Goal: Task Accomplishment & Management: Manage account settings

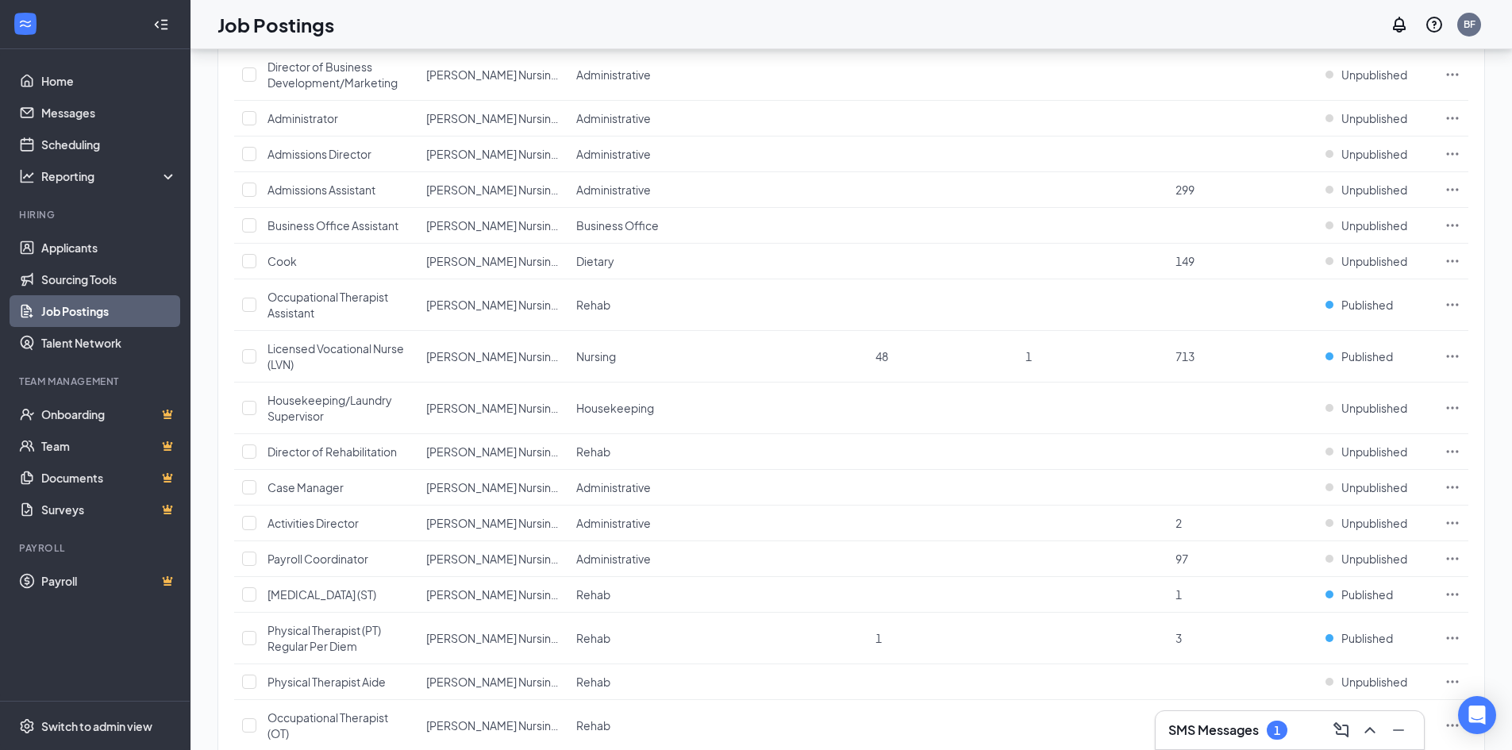
scroll to position [442, 0]
click at [1372, 358] on span "Published" at bounding box center [1367, 354] width 52 height 16
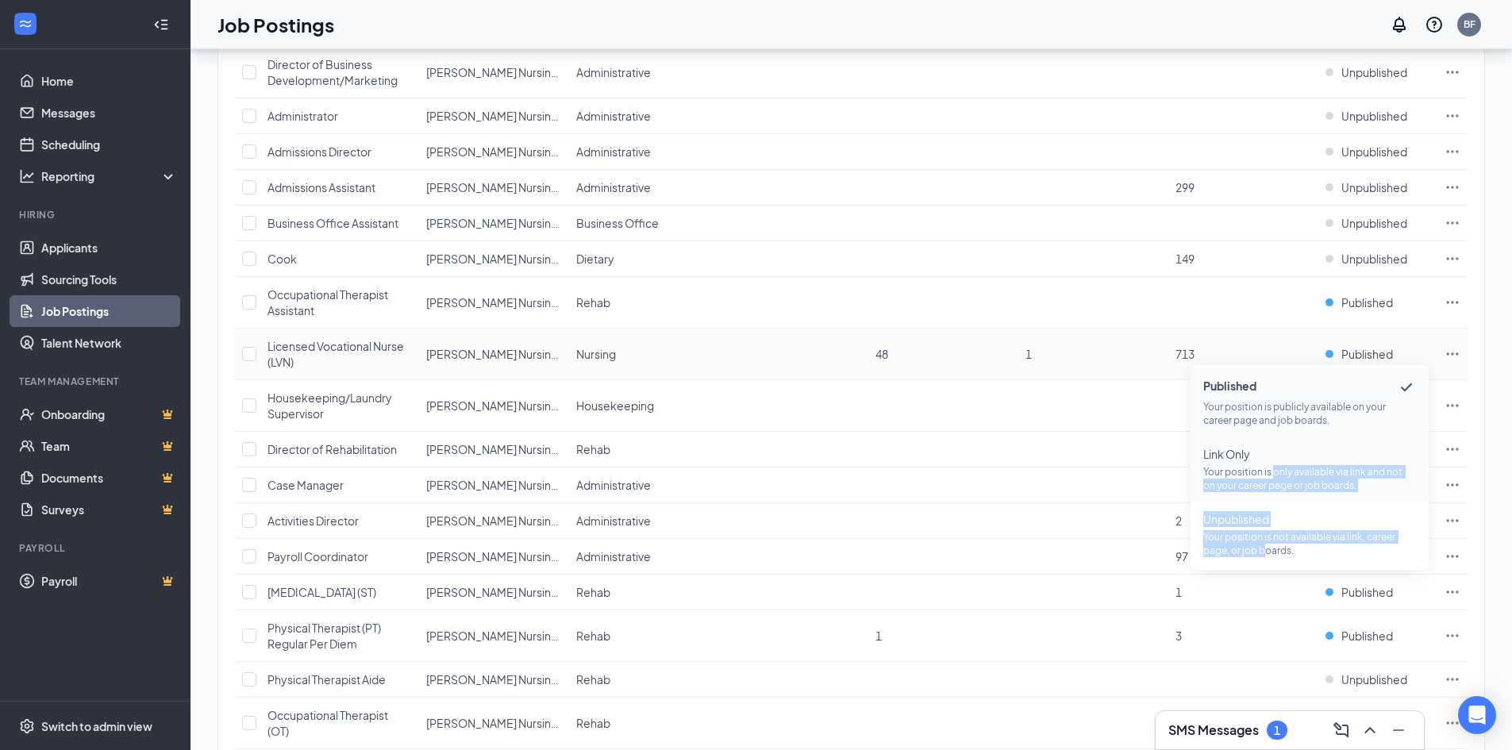
drag, startPoint x: 1266, startPoint y: 549, endPoint x: 1271, endPoint y: 464, distance: 85.1
click at [1271, 464] on ul "Published Your position is publicly available on your career page and job board…" at bounding box center [1309, 467] width 238 height 205
click at [1268, 463] on span "Link Only Your position is only available via link and not on your career page …" at bounding box center [1309, 469] width 213 height 46
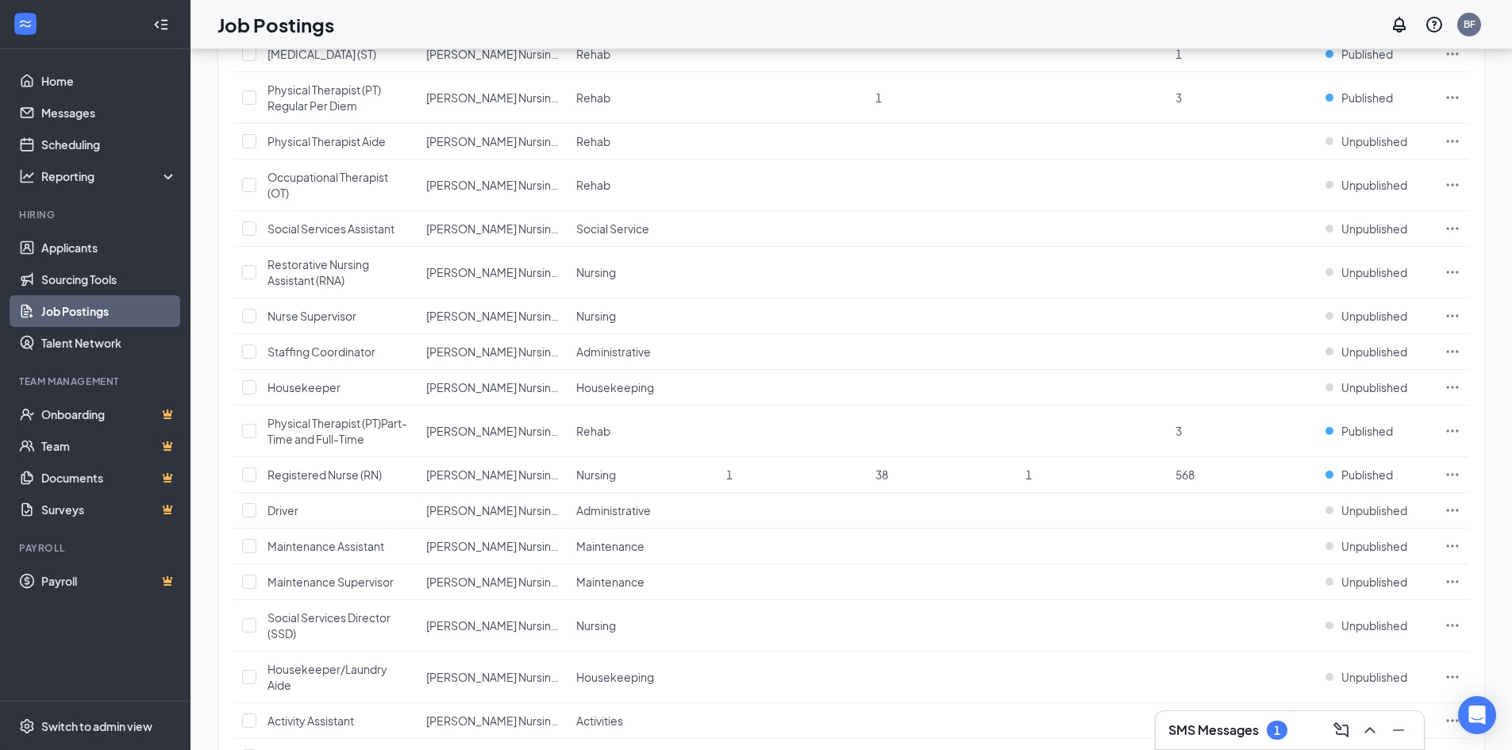
scroll to position [983, 0]
click at [1381, 475] on span "Published" at bounding box center [1367, 472] width 52 height 16
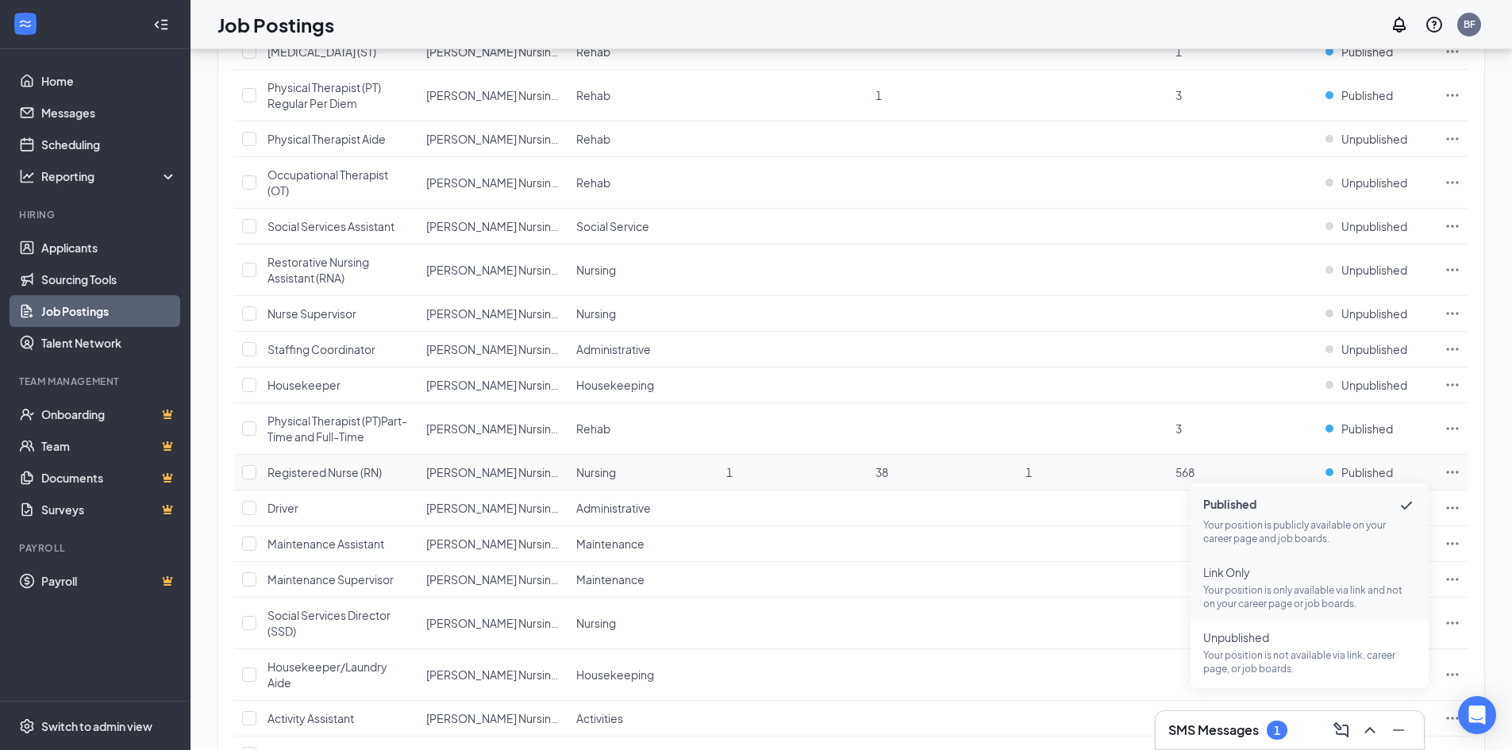
click at [1280, 576] on span "Link Only" at bounding box center [1309, 572] width 213 height 16
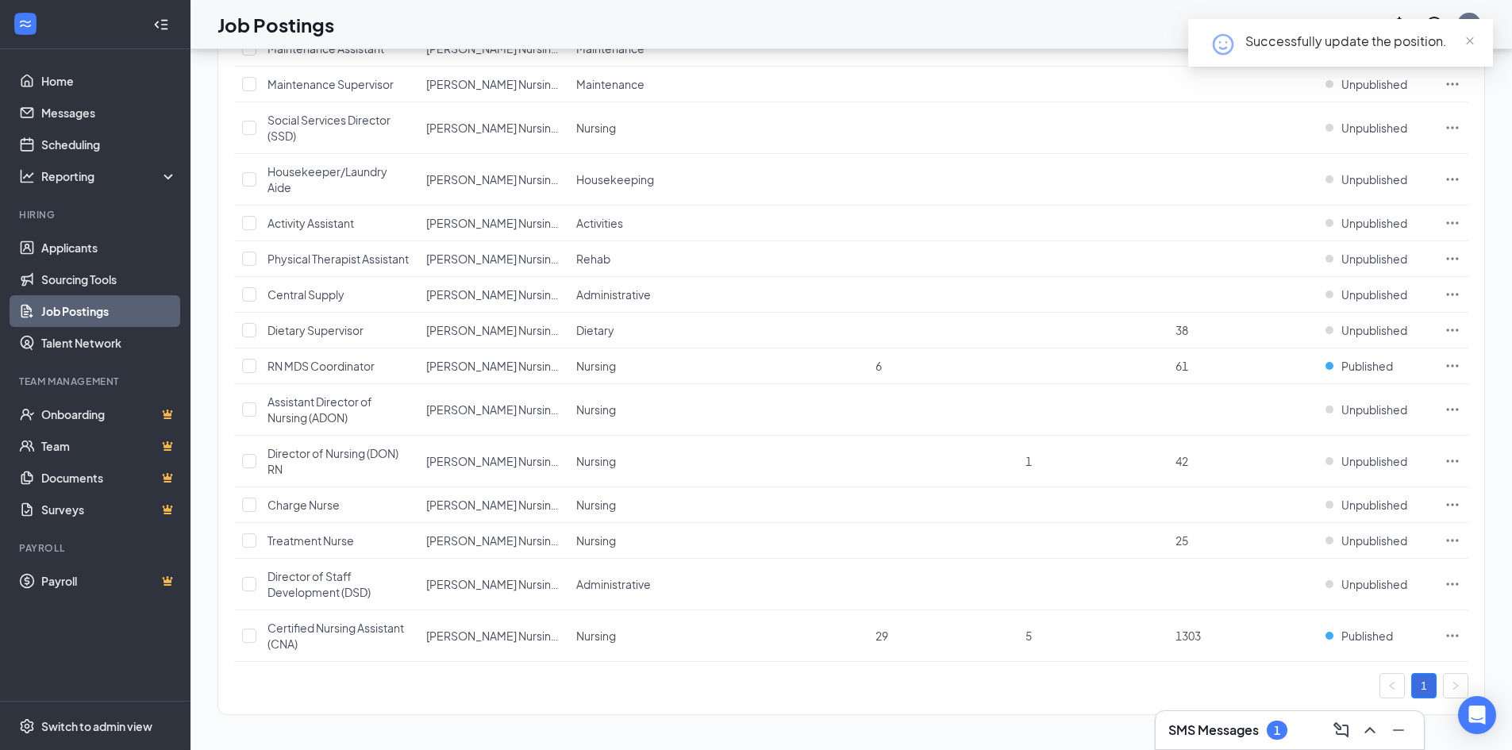
scroll to position [1494, 0]
click at [1361, 638] on span "Published" at bounding box center [1367, 636] width 52 height 16
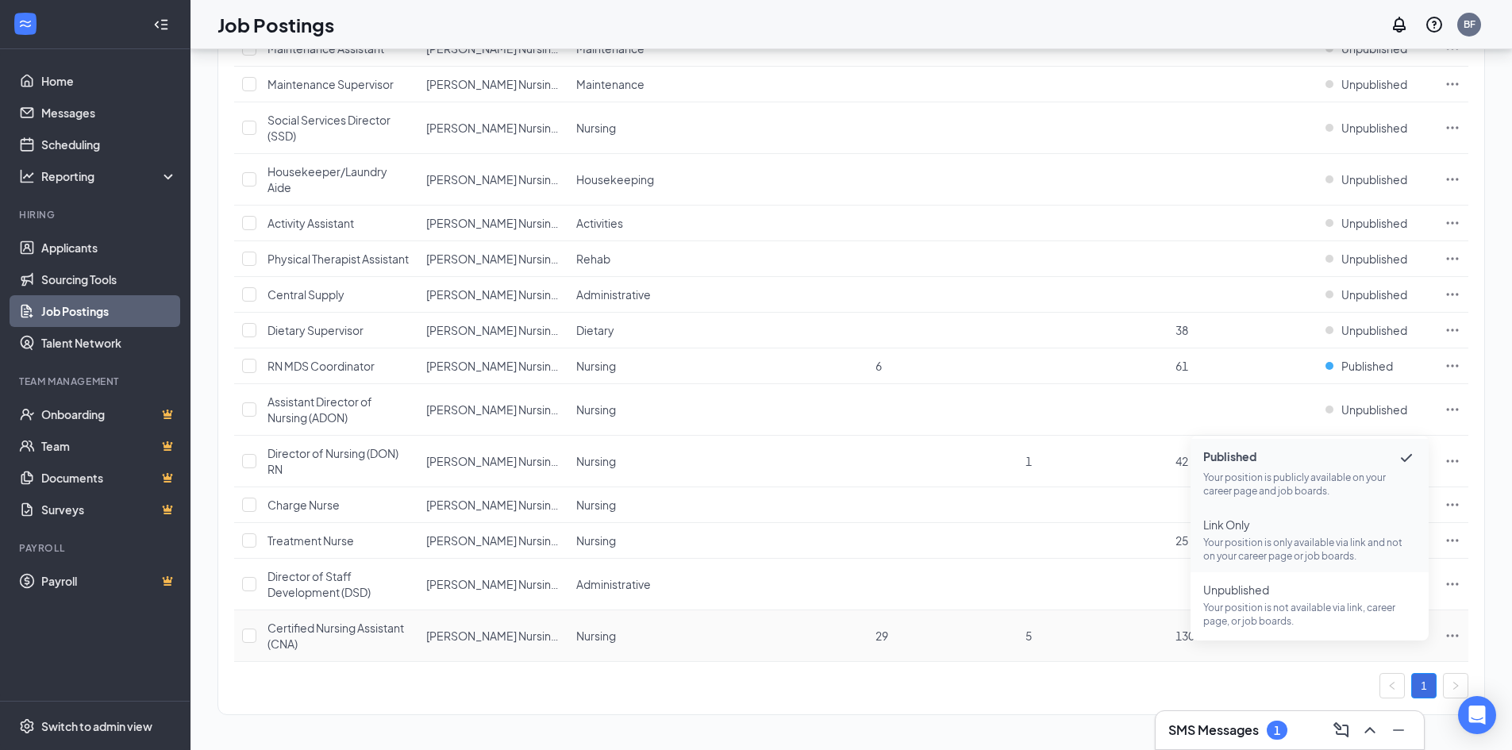
click at [1302, 537] on p "Your position is only available via link and not on your career page or job boa…" at bounding box center [1309, 549] width 213 height 27
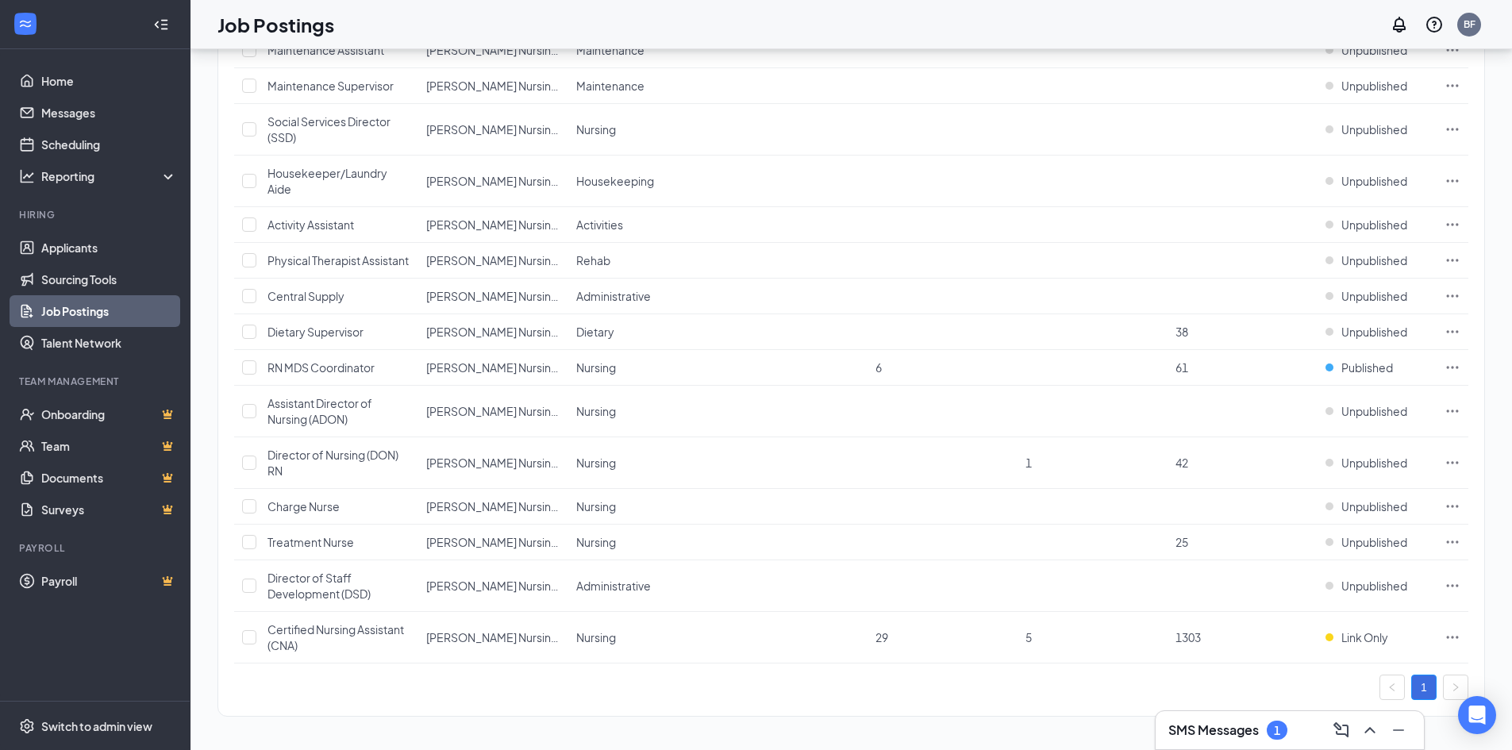
scroll to position [1474, 0]
click at [1229, 744] on div "SMS Messages 1" at bounding box center [1290, 730] width 268 height 38
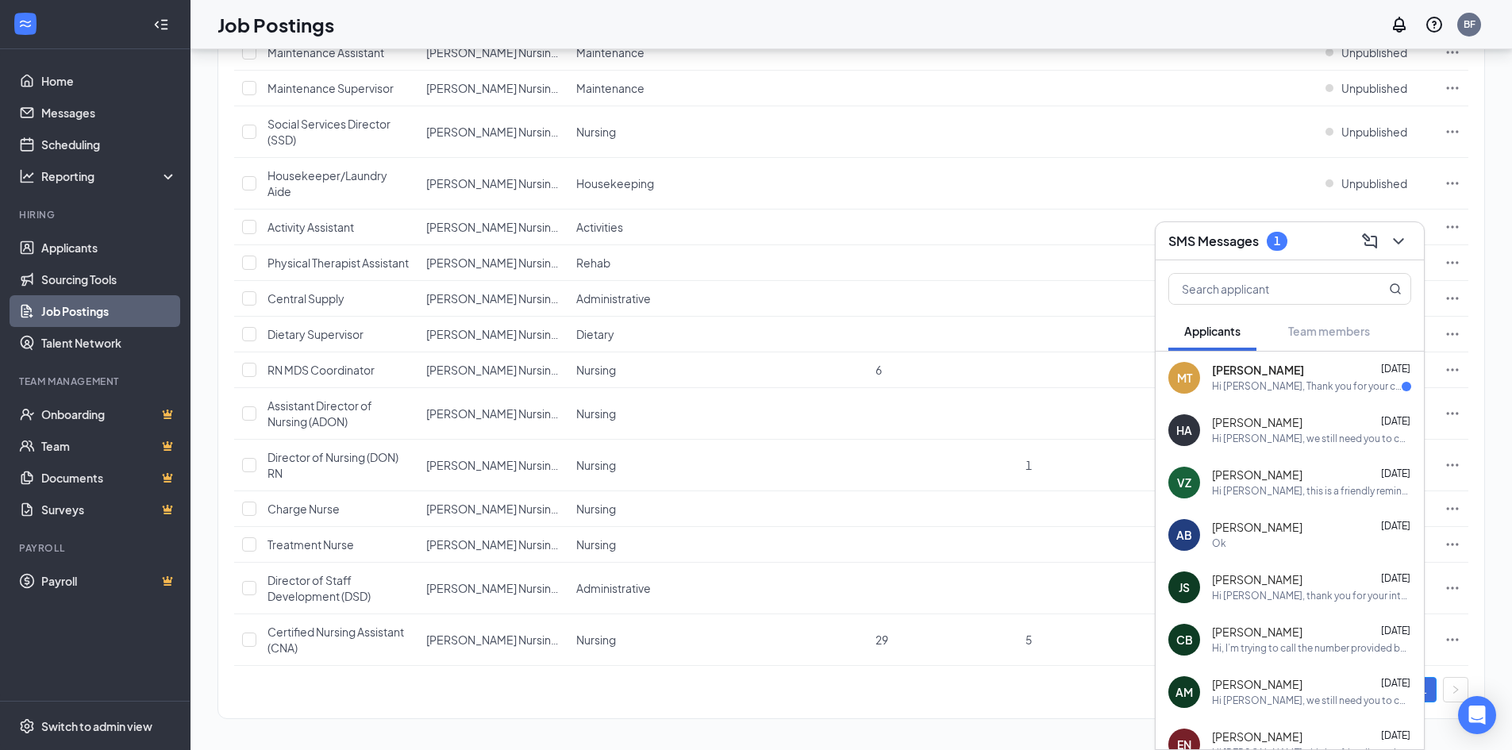
click at [1250, 378] on span "[PERSON_NAME]" at bounding box center [1258, 371] width 92 height 16
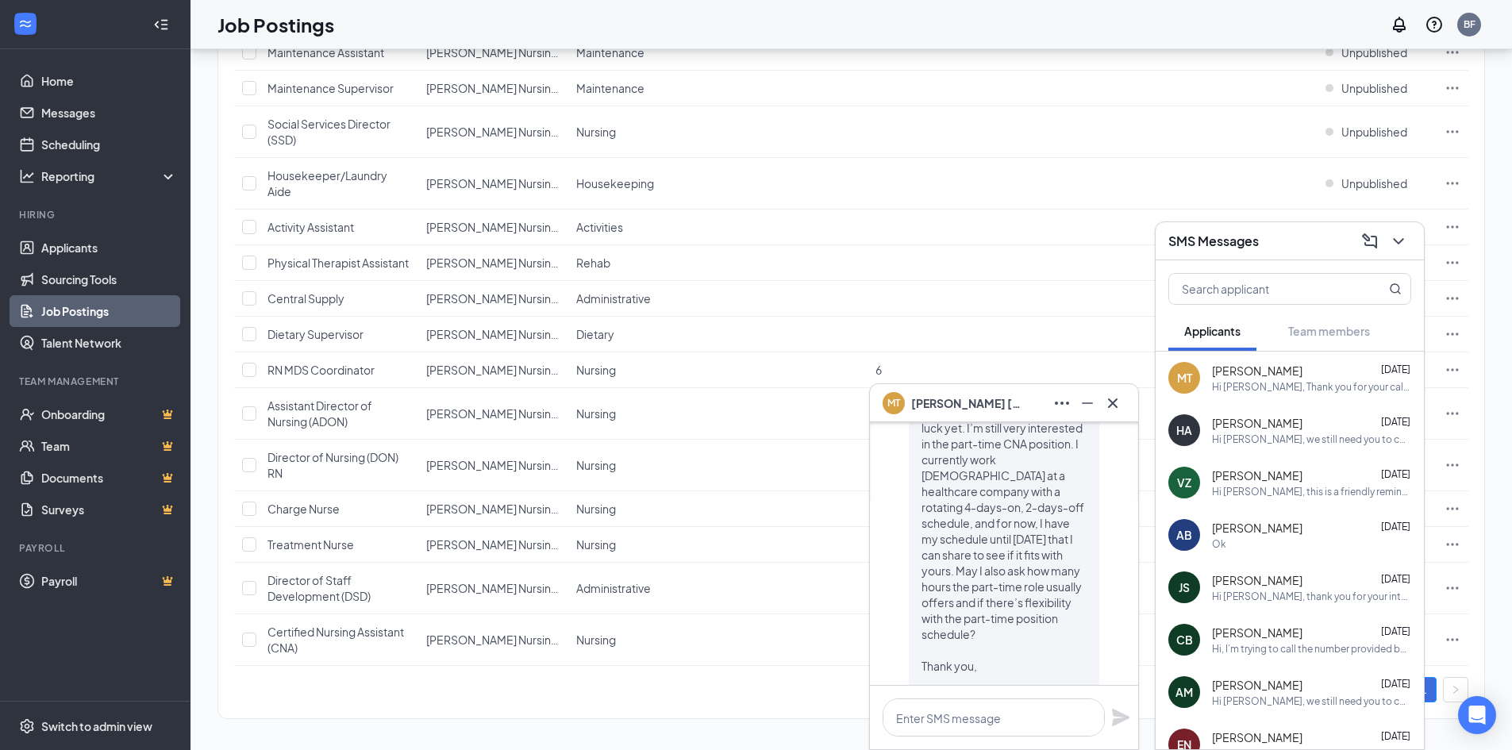
scroll to position [0, 0]
